Goal: Information Seeking & Learning: Learn about a topic

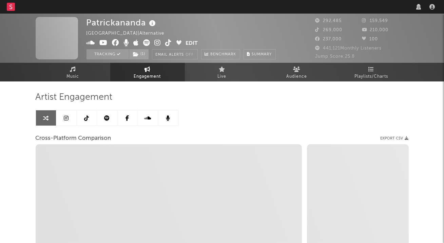
select select "1m"
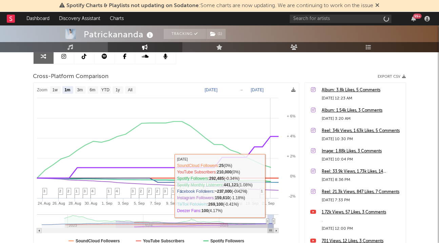
scroll to position [64, 0]
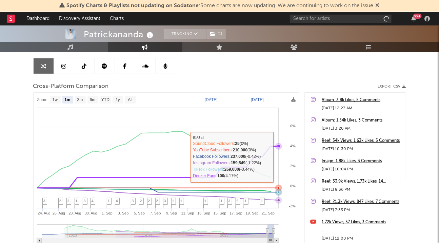
select select "1m"
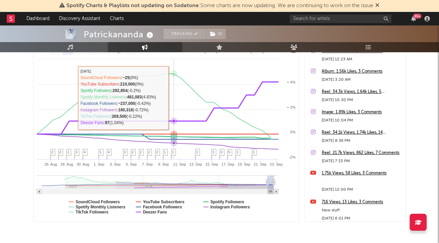
scroll to position [114, 0]
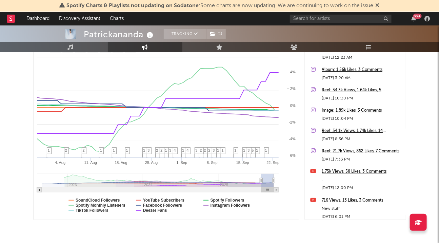
type input "[DATE]"
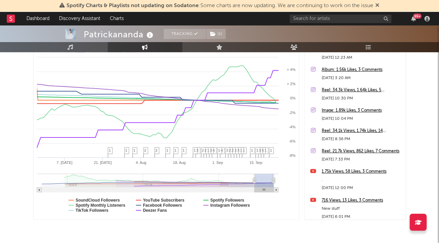
select select "3m"
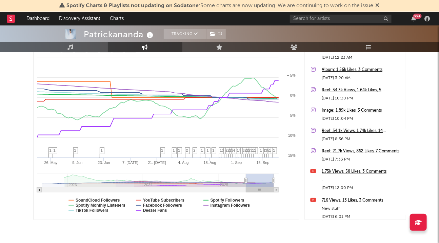
type input "[DATE]"
select select "6m"
type input "[DATE]"
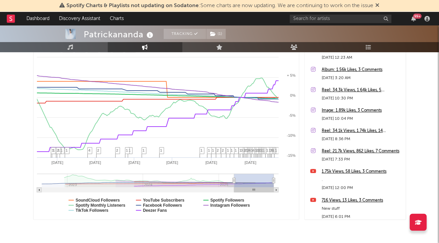
select select "1w"
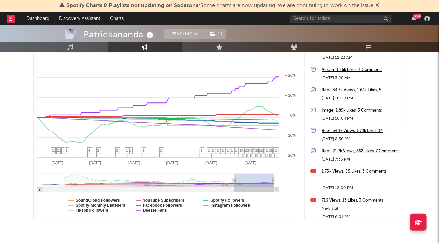
drag, startPoint x: 269, startPoint y: 180, endPoint x: 224, endPoint y: 181, distance: 44.1
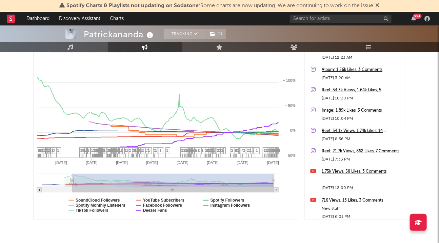
type input "[DATE]"
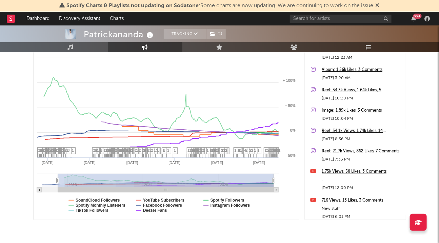
select select "1w"
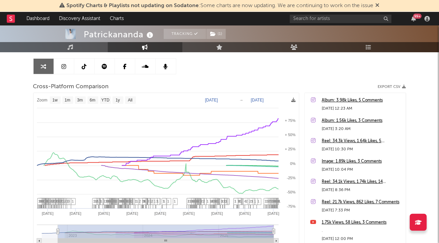
scroll to position [75, 0]
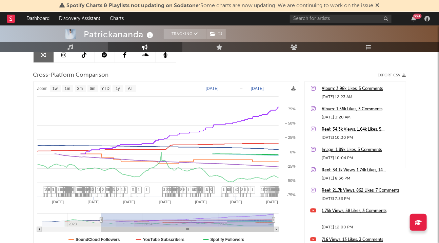
drag, startPoint x: 57, startPoint y: 219, endPoint x: 101, endPoint y: 220, distance: 44.8
click at [101, 220] on icon at bounding box center [101, 219] width 3 height 5
type input "[DATE]"
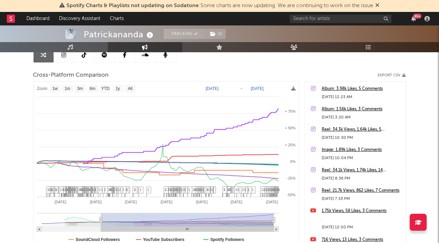
select select "1w"
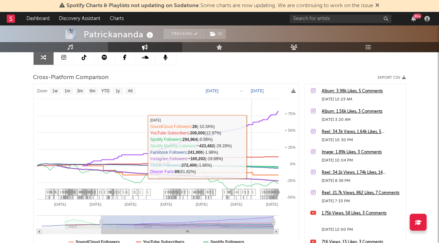
scroll to position [73, 0]
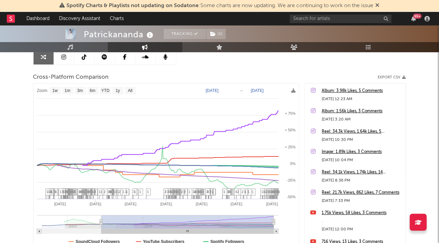
type input "[DATE]"
drag, startPoint x: 273, startPoint y: 221, endPoint x: 277, endPoint y: 221, distance: 4.1
click at [277, 221] on icon "Created with Highcharts 10.3.3 Sep '[DATE] May '[DATE] Jan '[DATE] Sep '25 2023…" at bounding box center [167, 171] width 266 height 177
select select "1w"
click at [379, 5] on icon at bounding box center [378, 4] width 4 height 5
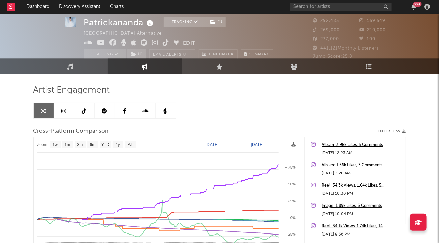
scroll to position [8, 0]
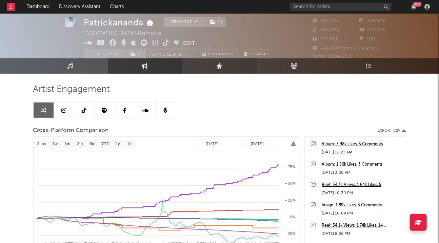
click at [222, 66] on icon at bounding box center [219, 66] width 6 height 6
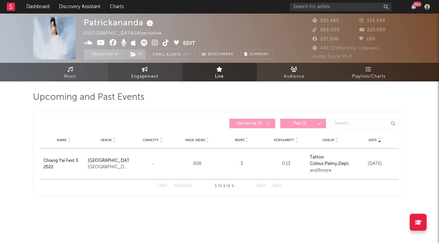
click at [152, 73] on span "Engagement" at bounding box center [145, 77] width 27 height 8
select select "1w"
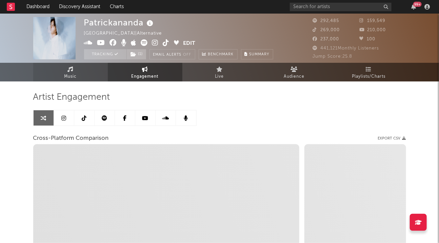
click at [66, 77] on span "Music" at bounding box center [70, 77] width 13 height 8
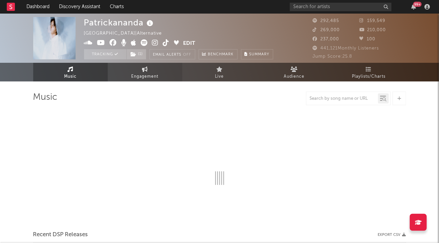
select select "6m"
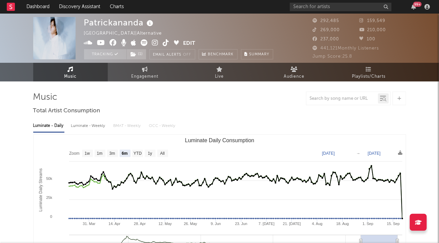
click at [95, 125] on div "Luminate - Weekly" at bounding box center [89, 126] width 36 height 12
select select "6m"
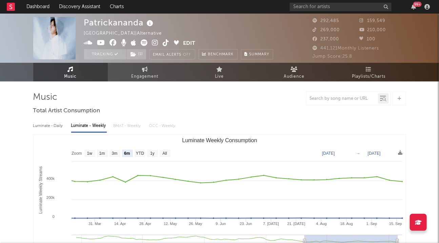
click at [54, 126] on div "Luminate - Daily" at bounding box center [48, 126] width 31 height 12
select select "6m"
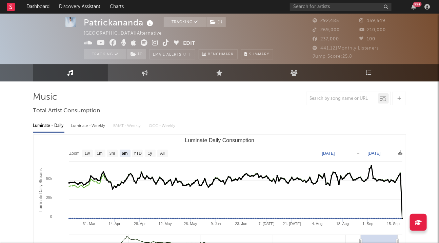
scroll to position [20, 0]
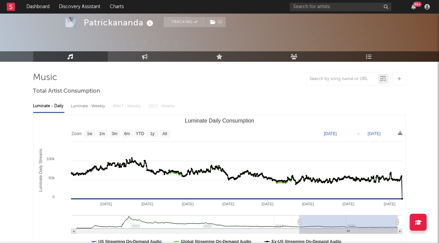
type input "[DATE]"
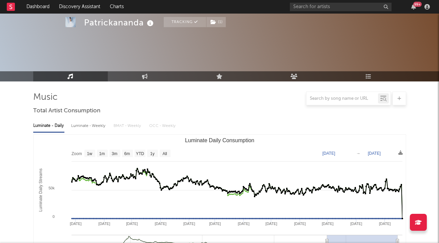
select select "6m"
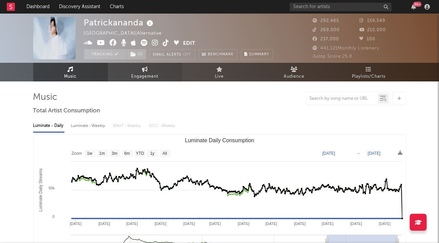
click at [142, 70] on icon at bounding box center [145, 68] width 6 height 5
select select "1m"
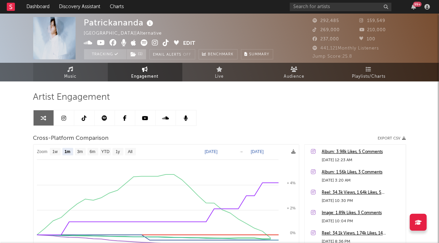
click at [80, 75] on link "Music" at bounding box center [70, 72] width 75 height 19
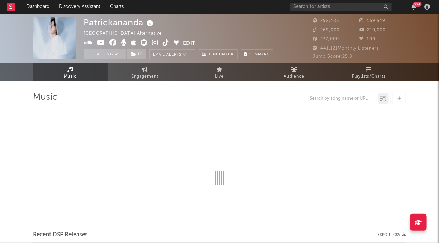
select select "6m"
